Goal: Information Seeking & Learning: Learn about a topic

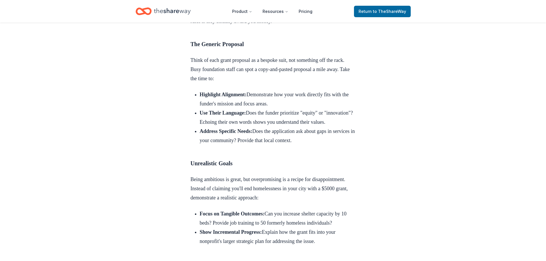
scroll to position [1766, 0]
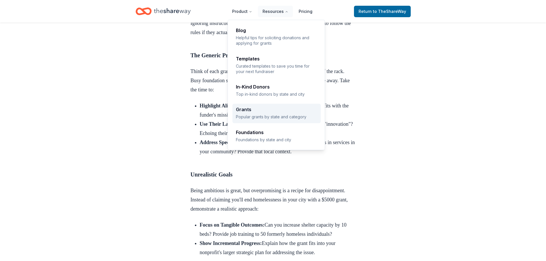
click at [274, 108] on div "Grants" at bounding box center [276, 109] width 81 height 5
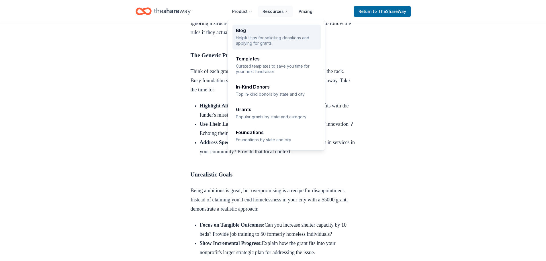
click at [243, 35] on div "Blog Helpful tips for soliciting donations and applying for grants" at bounding box center [276, 37] width 81 height 18
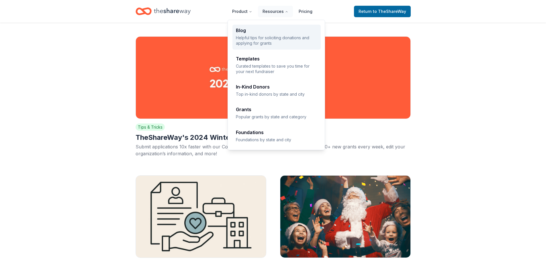
click at [259, 30] on div "Blog" at bounding box center [276, 30] width 81 height 5
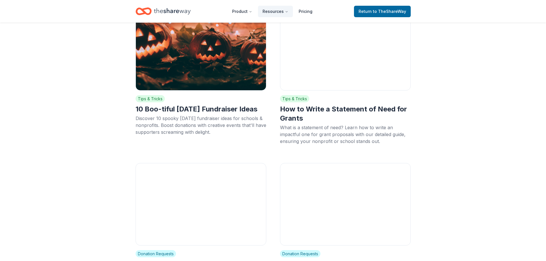
scroll to position [487, 0]
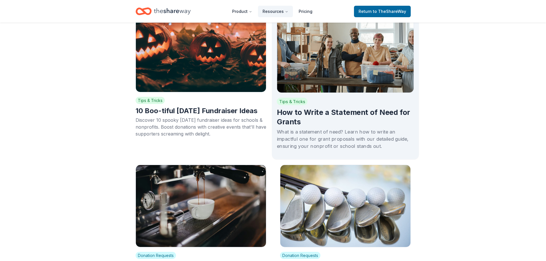
click at [351, 62] on img at bounding box center [344, 49] width 137 height 87
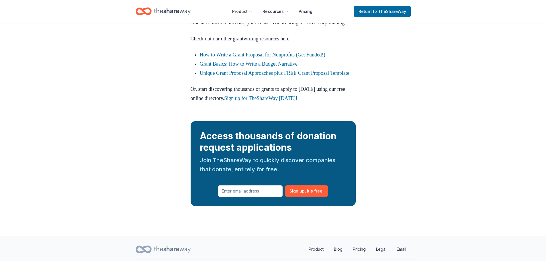
scroll to position [2864, 0]
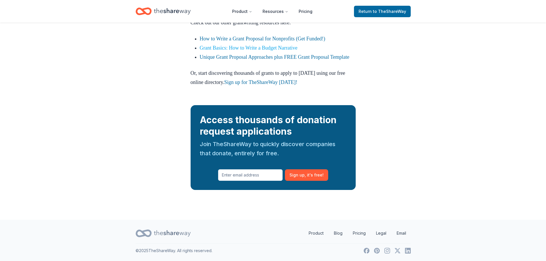
click at [216, 51] on link "Grant Basics: How to Write a Budget Narrative" at bounding box center [249, 48] width 98 height 6
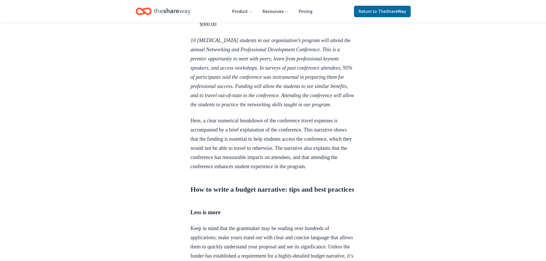
scroll to position [659, 0]
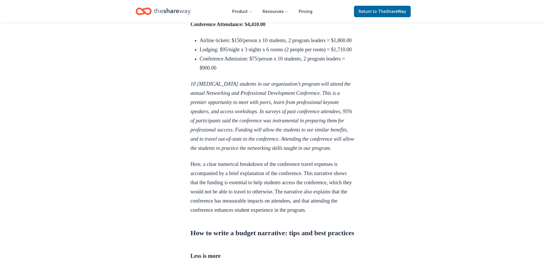
click at [156, 156] on div "Tips & Tricks May 10, 2024 Grant Basics: How to Write a Budget Narrative Learn …" at bounding box center [273, 139] width 546 height 1550
